Goal: Task Accomplishment & Management: Use online tool/utility

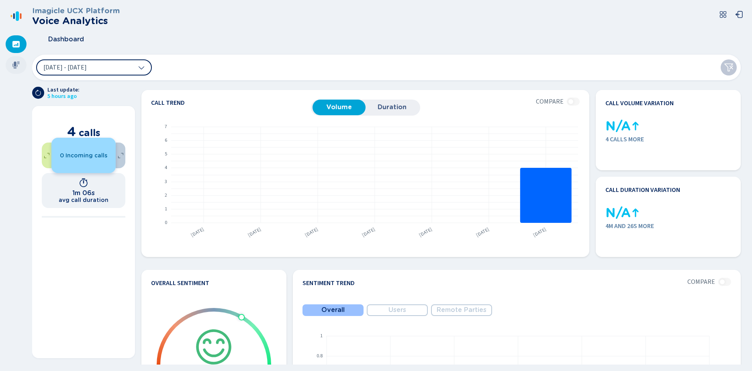
click at [16, 63] on icon at bounding box center [16, 65] width 8 height 8
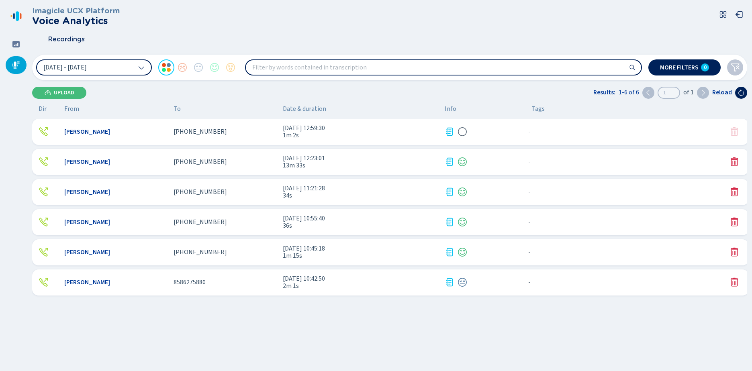
click at [256, 220] on div "[PERSON_NAME] 8586275880 [DATE] 10:42:50 2m 1s - {{hiddenTagsCount}} more" at bounding box center [390, 282] width 716 height 26
click at [308, 220] on span "1m 15s" at bounding box center [360, 255] width 155 height 7
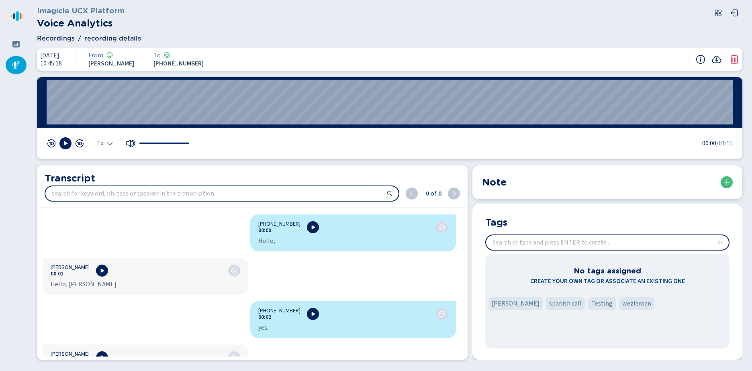
click at [86, 192] on input "search" at bounding box center [221, 193] width 353 height 14
click at [102, 196] on input "search" at bounding box center [221, 193] width 353 height 14
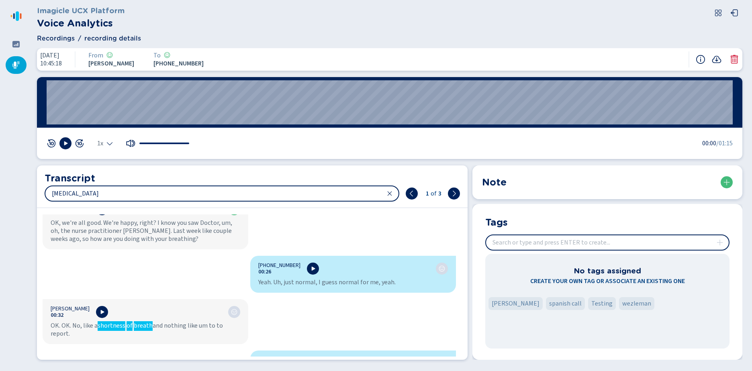
scroll to position [352, 0]
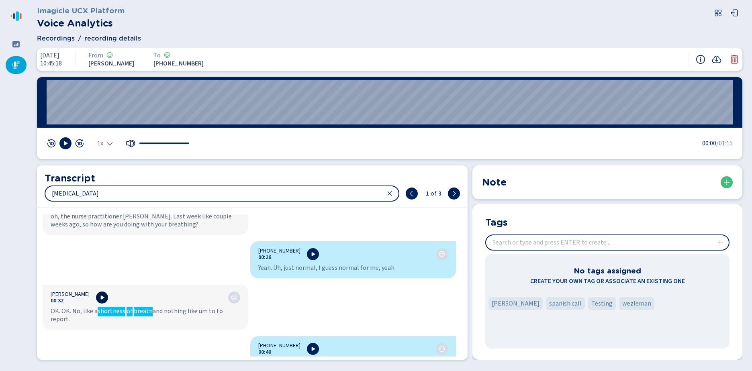
type input "[MEDICAL_DATA]"
click at [104, 220] on icon at bounding box center [103, 298] width 4 height 4
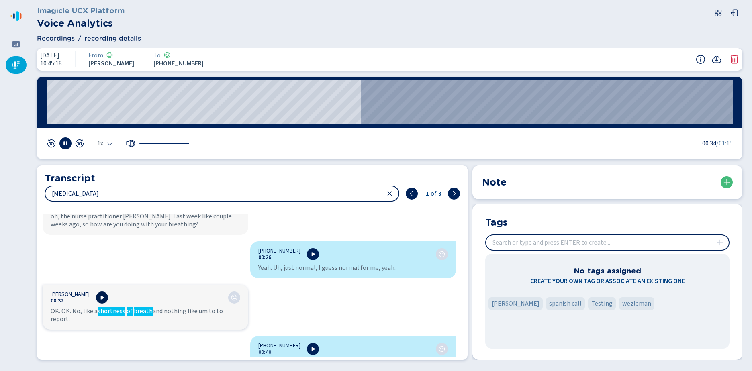
click at [105, 220] on icon at bounding box center [102, 297] width 6 height 6
click at [62, 144] on button at bounding box center [65, 143] width 12 height 12
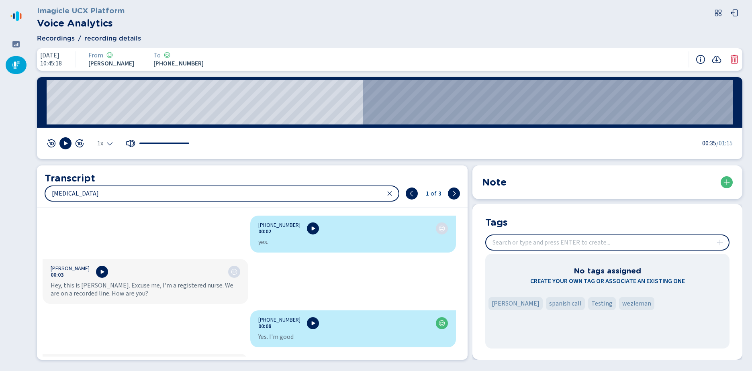
scroll to position [70, 0]
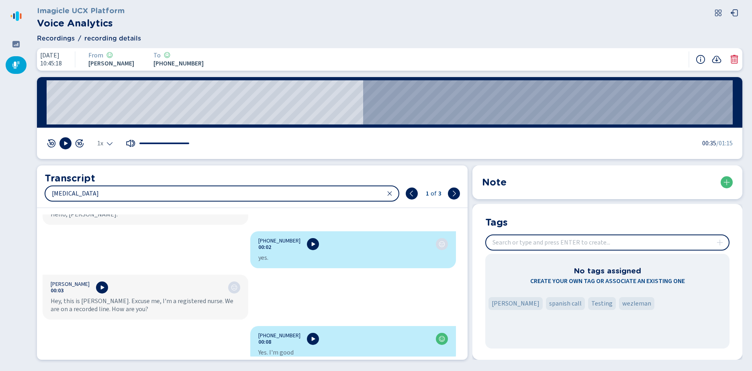
click at [354, 143] on div "1x 00:35 /01:15" at bounding box center [390, 143] width 686 height 12
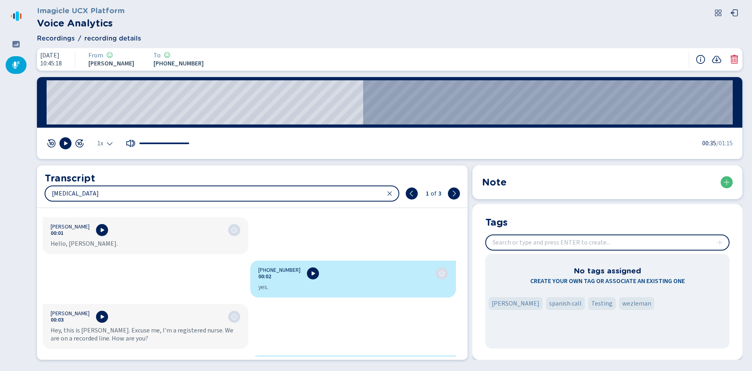
scroll to position [0, 0]
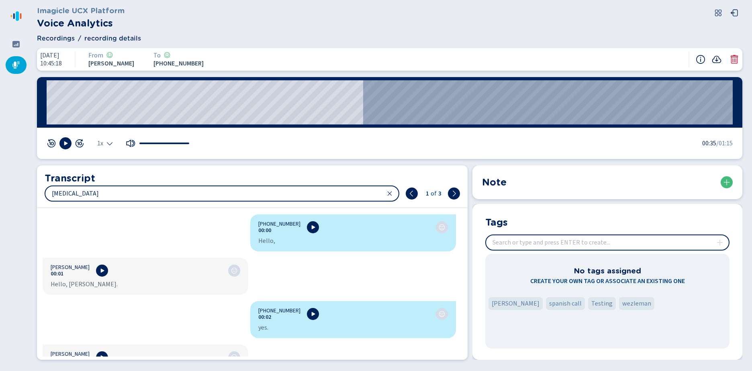
click at [354, 61] on icon at bounding box center [716, 59] width 9 height 7
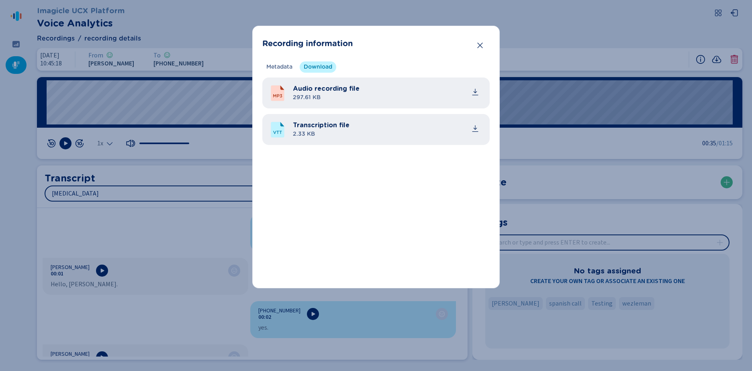
drag, startPoint x: 477, startPoint y: 128, endPoint x: 502, endPoint y: 129, distance: 25.3
click at [354, 128] on icon "common.download" at bounding box center [475, 128] width 8 height 8
